Goal: Task Accomplishment & Management: Use online tool/utility

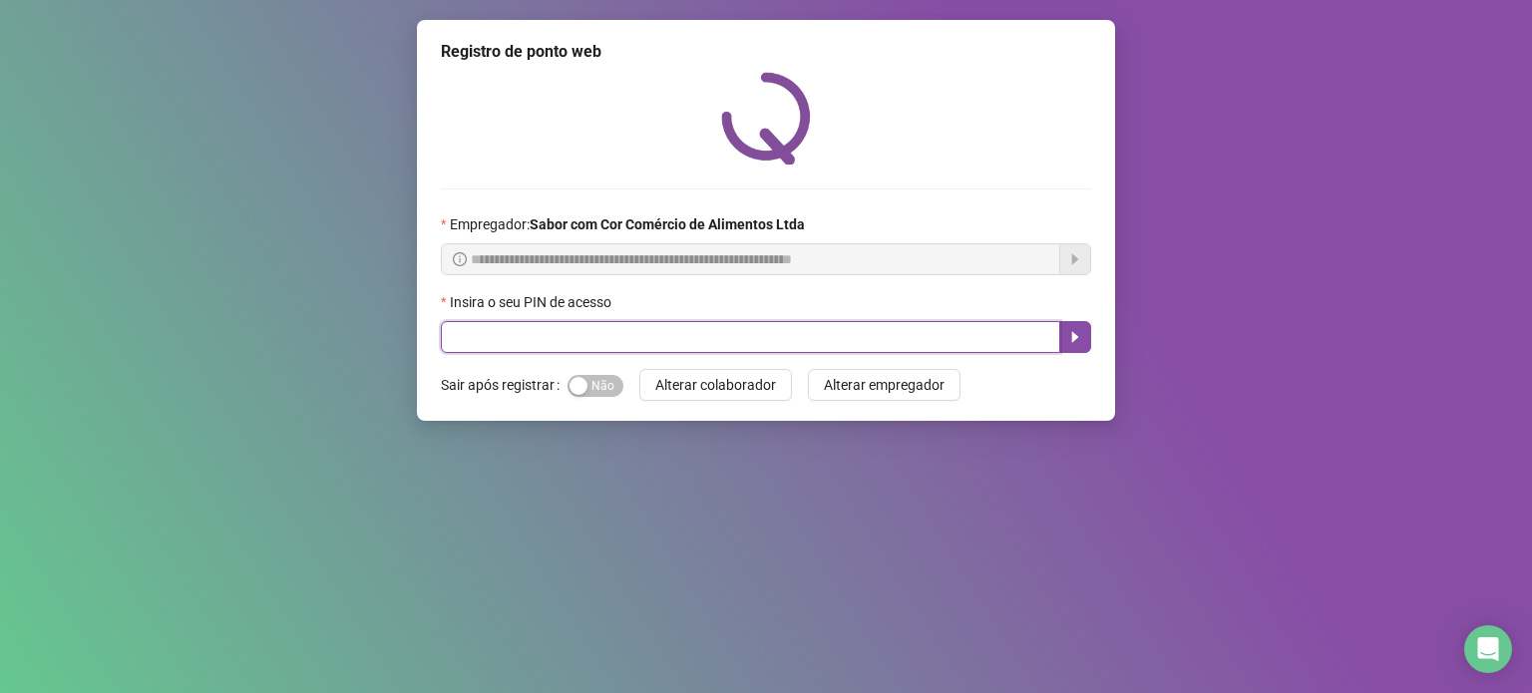
drag, startPoint x: 979, startPoint y: 334, endPoint x: 973, endPoint y: 308, distance: 26.6
click at [979, 334] on input "text" at bounding box center [750, 337] width 619 height 32
type input "*****"
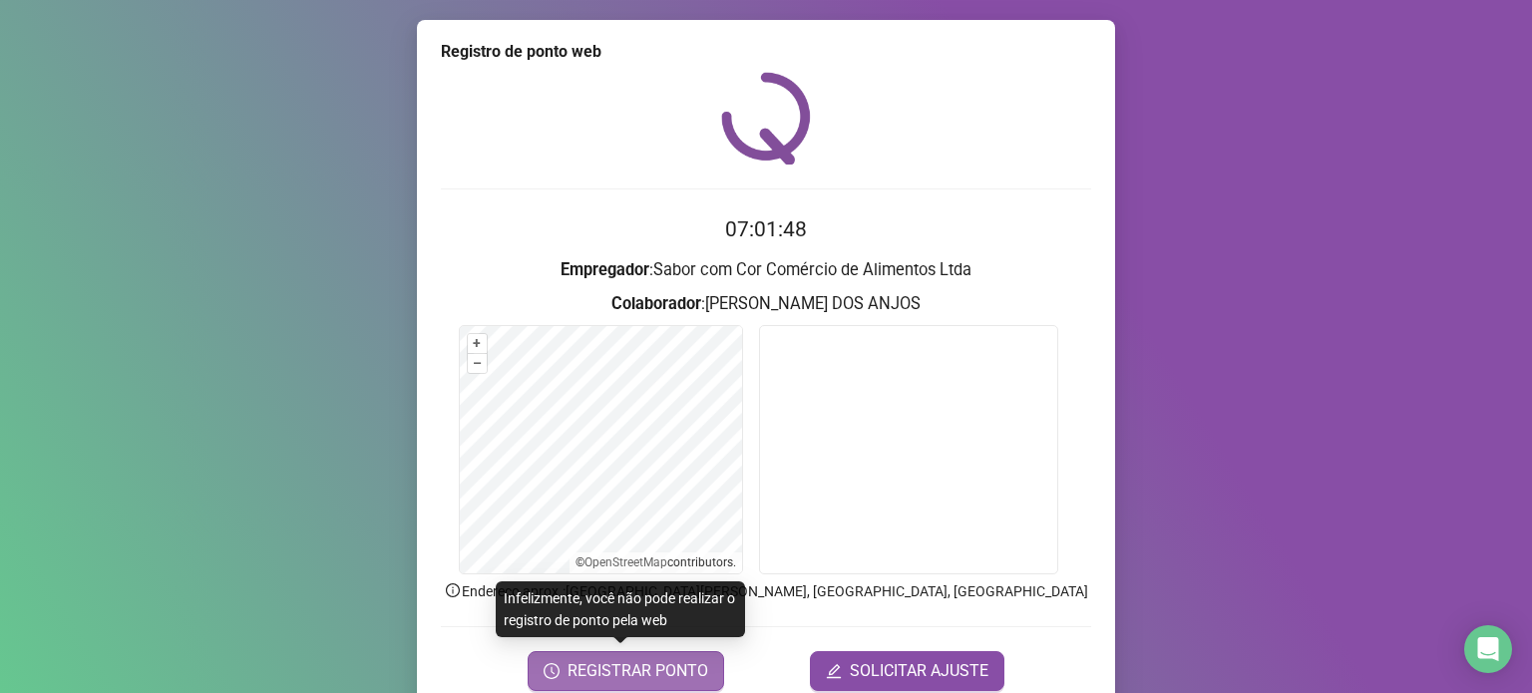
click at [667, 673] on span "REGISTRAR PONTO" at bounding box center [638, 671] width 141 height 24
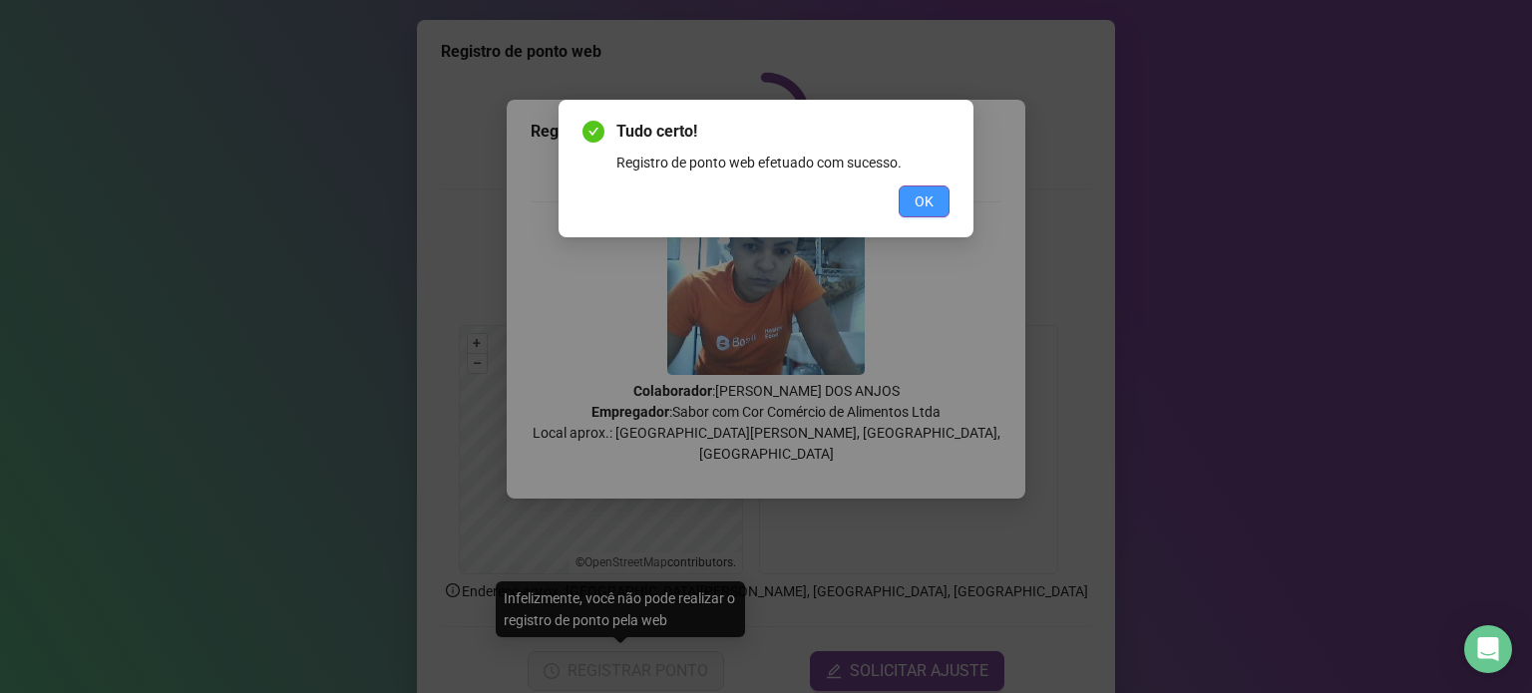
click at [916, 191] on span "OK" at bounding box center [924, 202] width 19 height 22
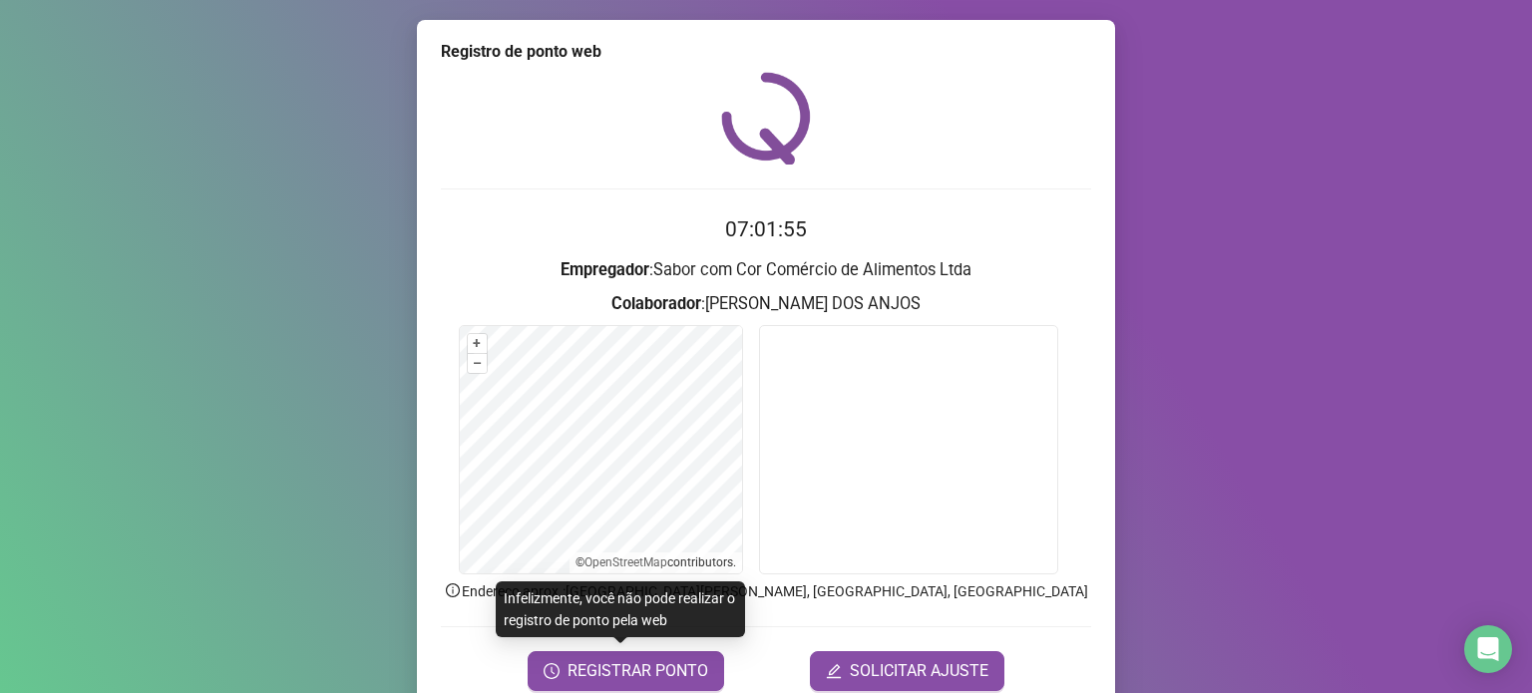
scroll to position [84, 0]
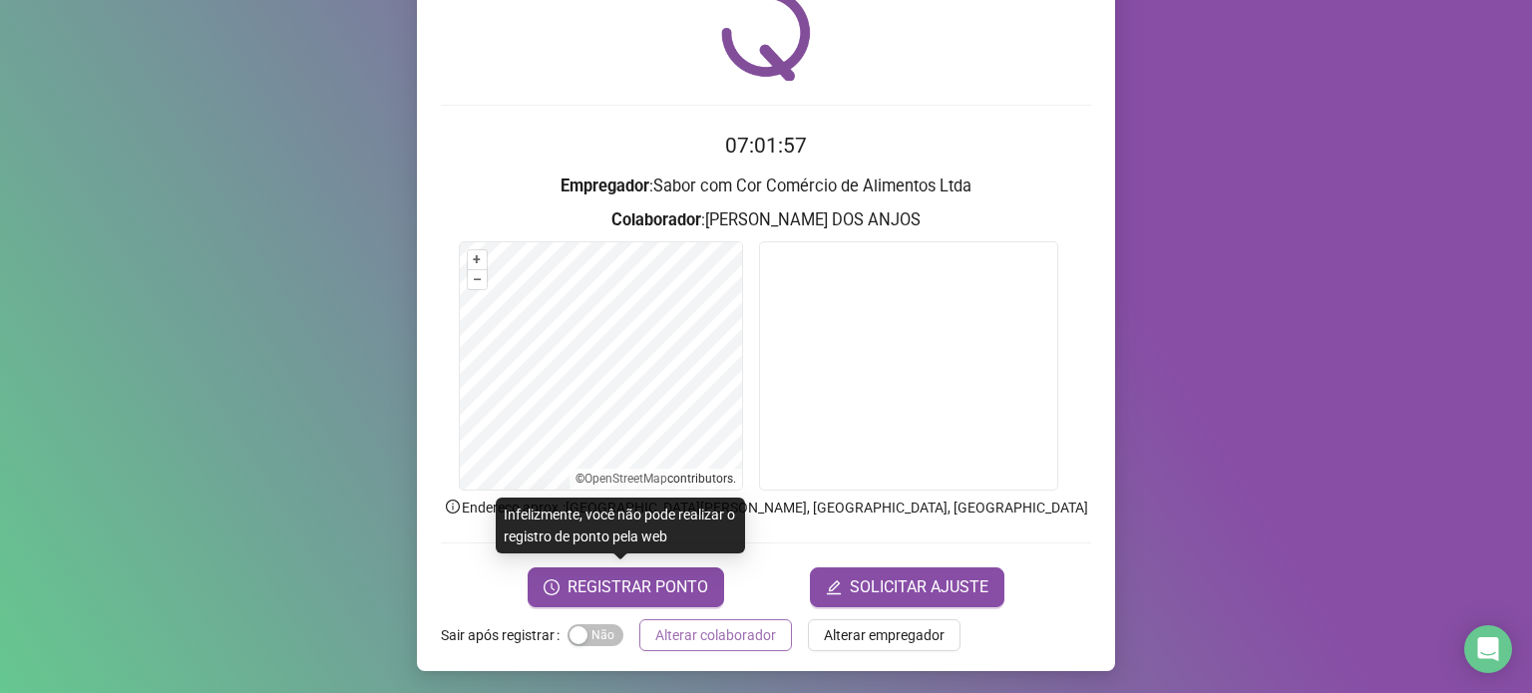
click at [759, 637] on span "Alterar colaborador" at bounding box center [715, 635] width 121 height 22
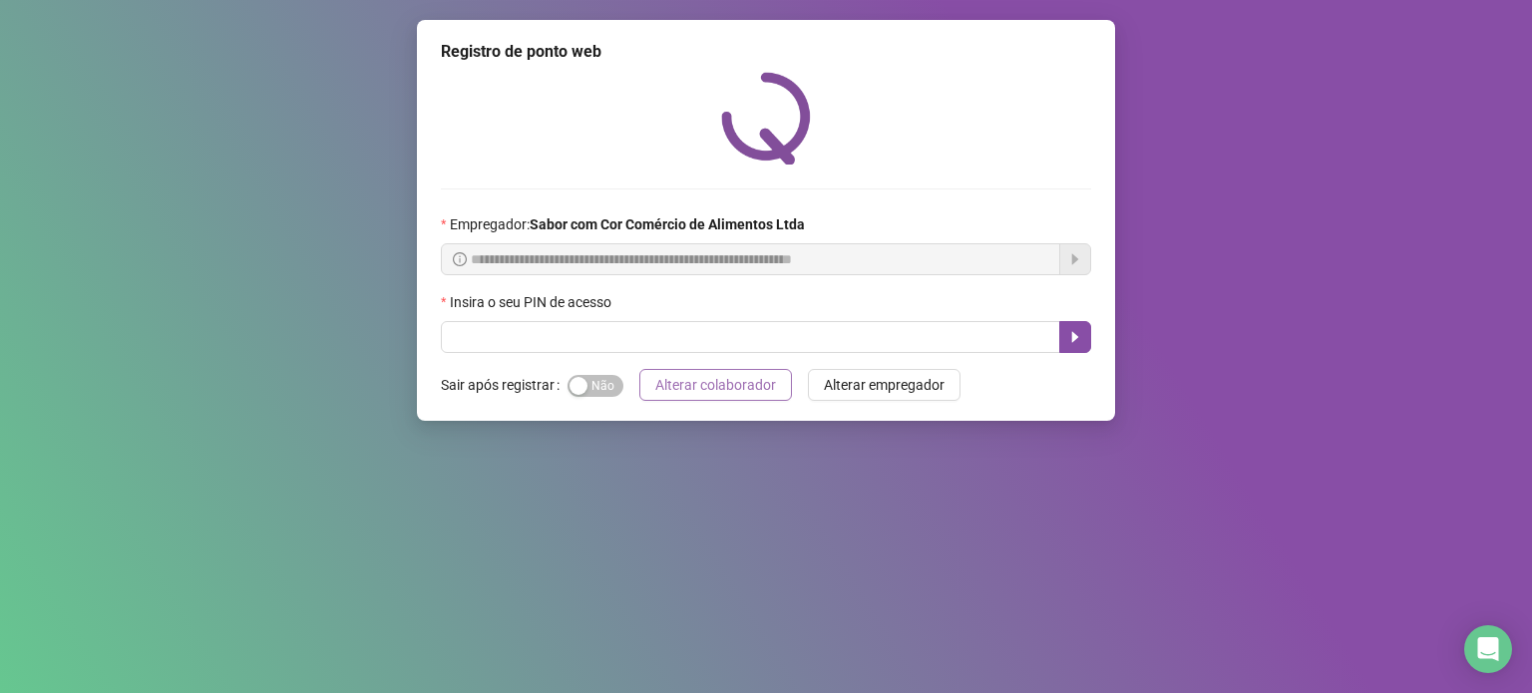
scroll to position [0, 0]
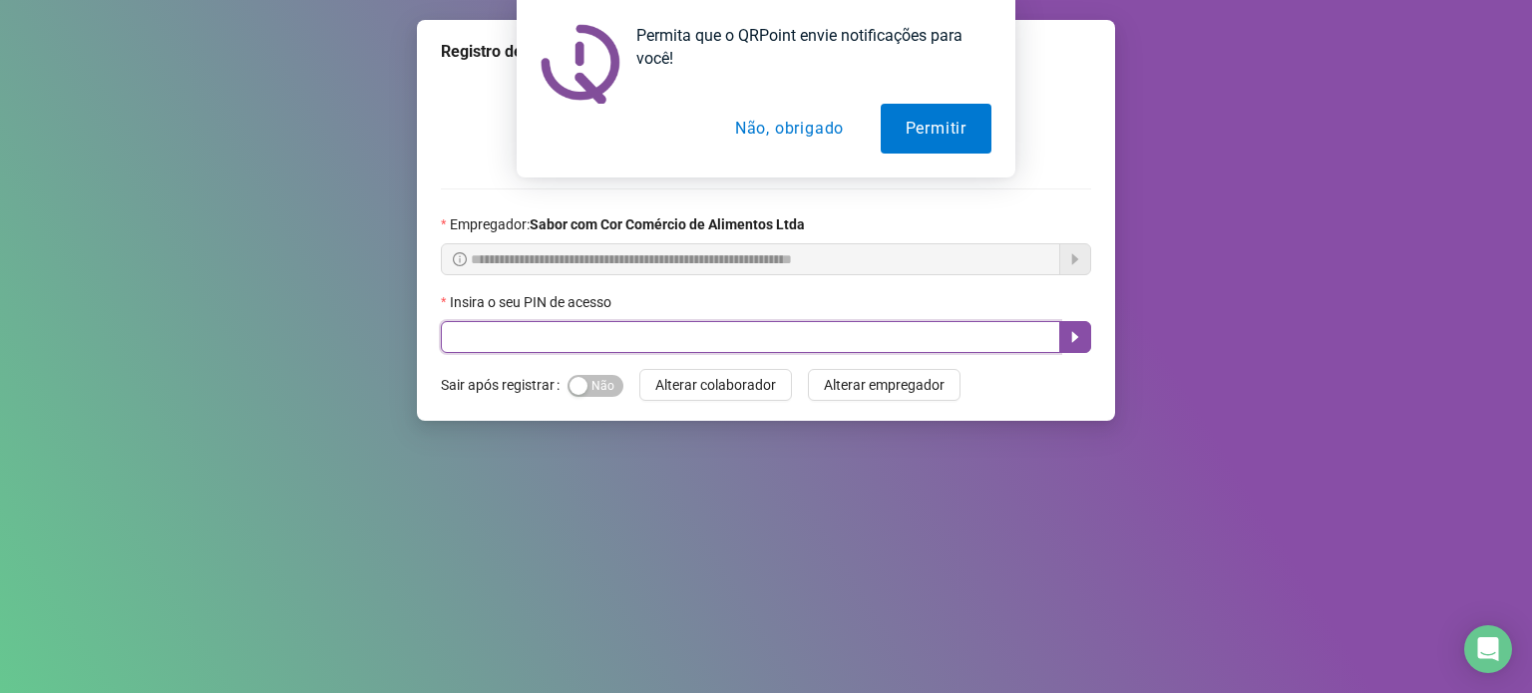
click at [771, 338] on input "text" at bounding box center [750, 337] width 619 height 32
type input "*"
type input "*****"
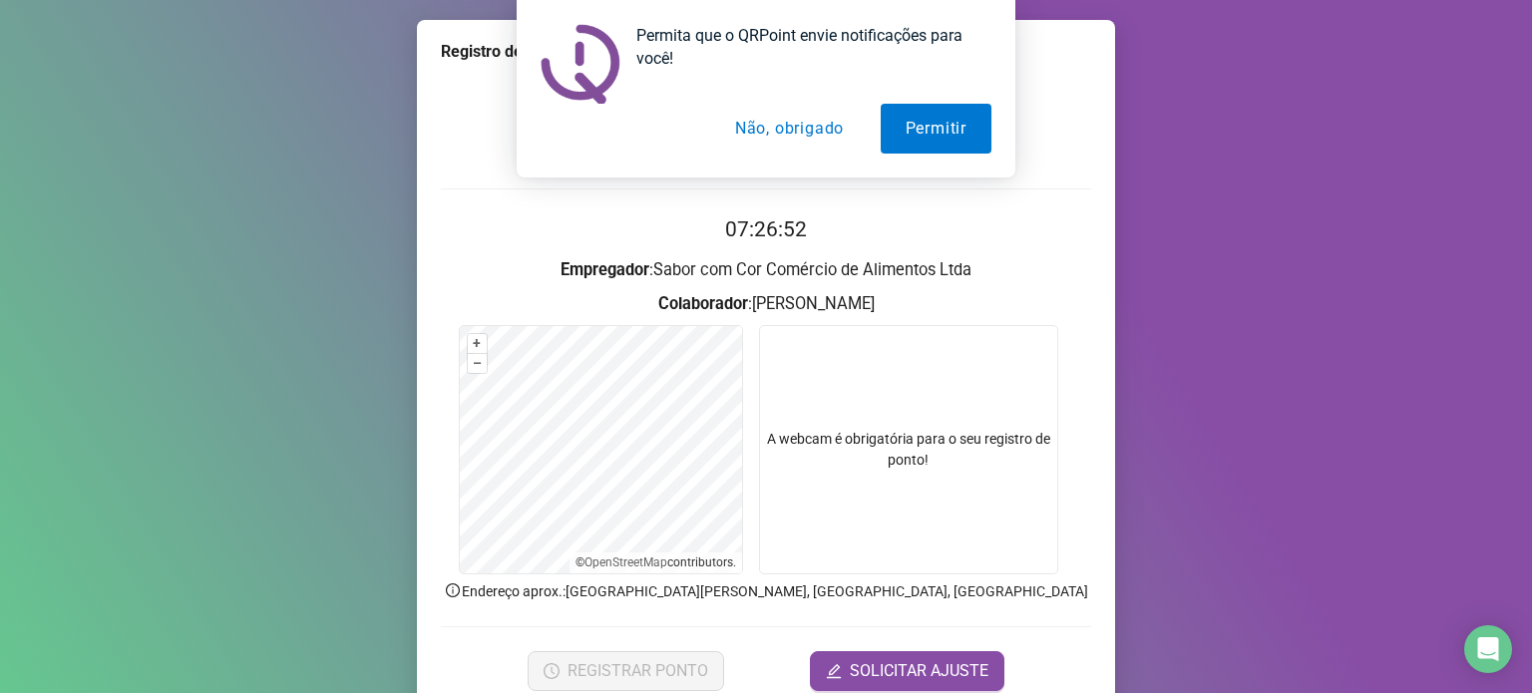
scroll to position [84, 0]
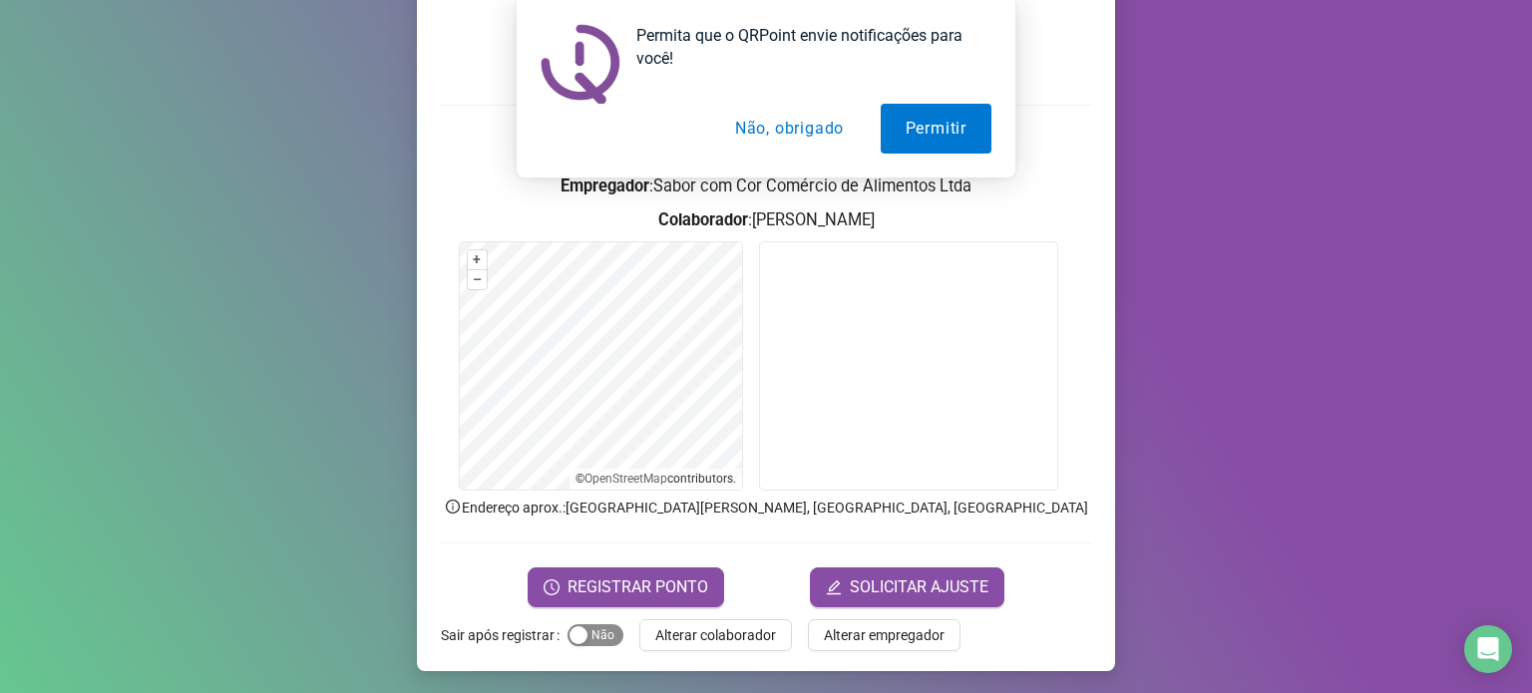
click at [603, 641] on span "Sim Não" at bounding box center [596, 635] width 56 height 22
click at [676, 640] on span "Alterar colaborador" at bounding box center [715, 635] width 121 height 22
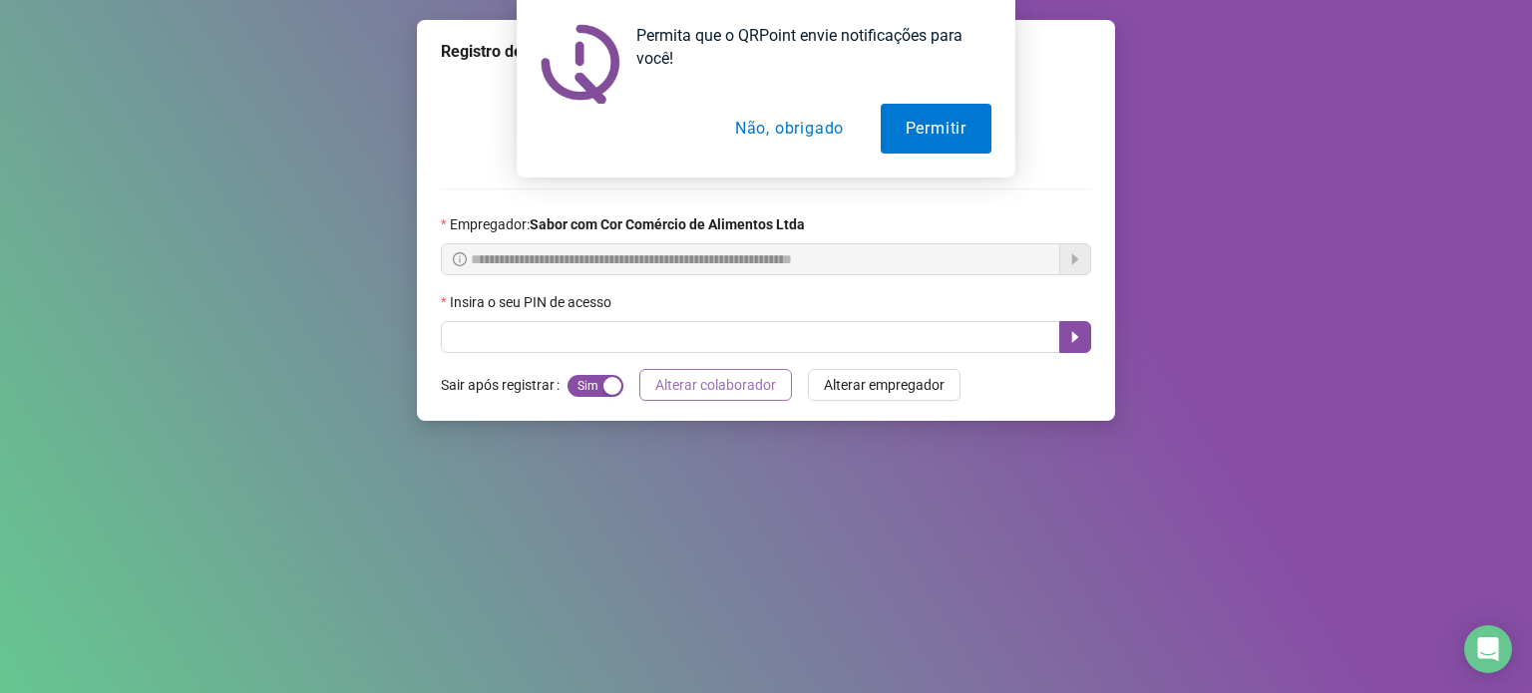
scroll to position [0, 0]
